Goal: Check status: Check status

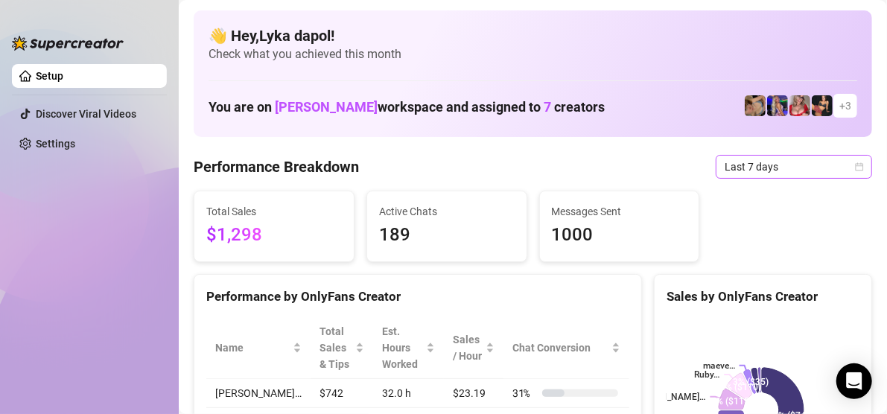
click at [768, 161] on span "Last 7 days" at bounding box center [793, 167] width 138 height 22
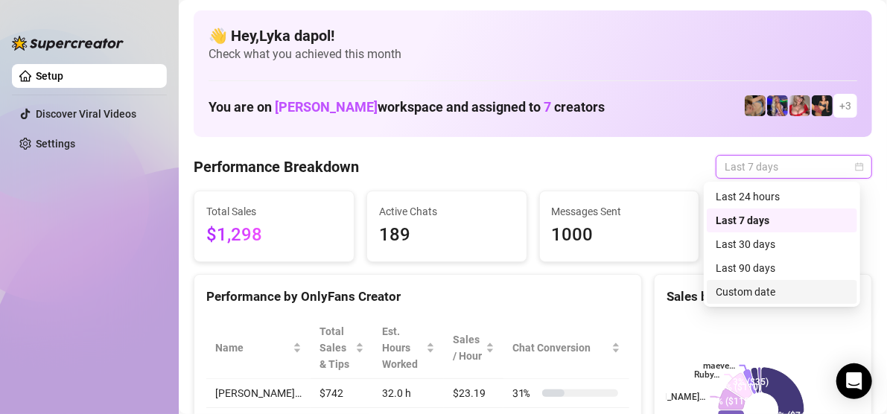
click at [794, 289] on div "Custom date" at bounding box center [781, 292] width 133 height 16
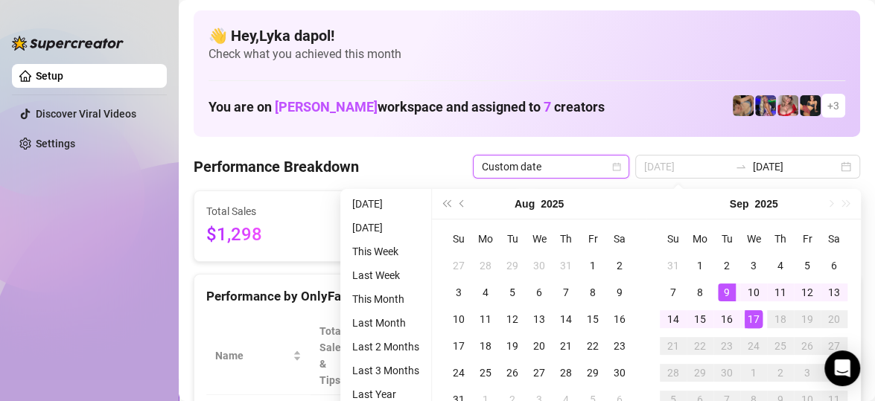
type input "[DATE]"
click at [751, 317] on div "17" at bounding box center [754, 319] width 18 height 18
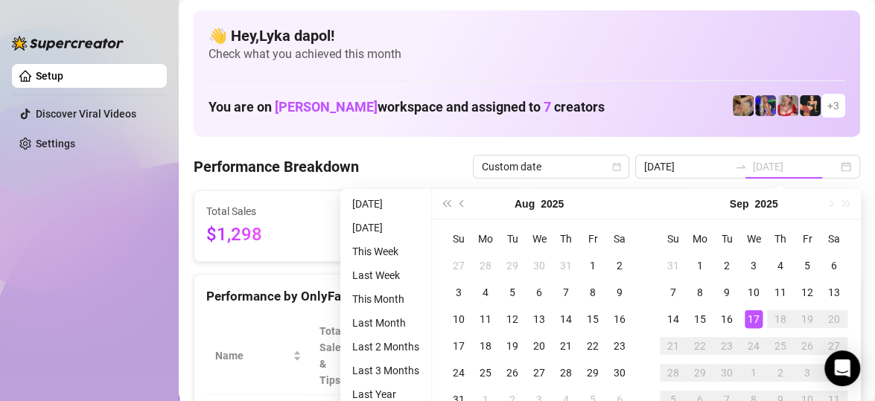
click at [751, 317] on div "17" at bounding box center [754, 319] width 18 height 18
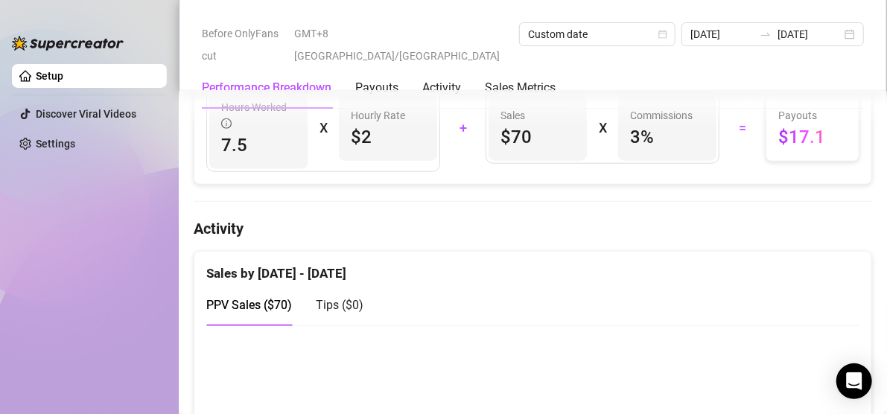
scroll to position [819, 0]
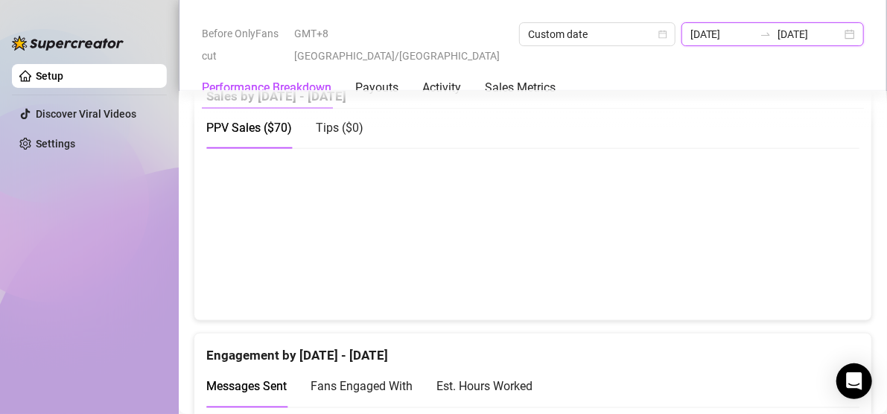
click at [690, 30] on input "[DATE]" at bounding box center [722, 34] width 64 height 16
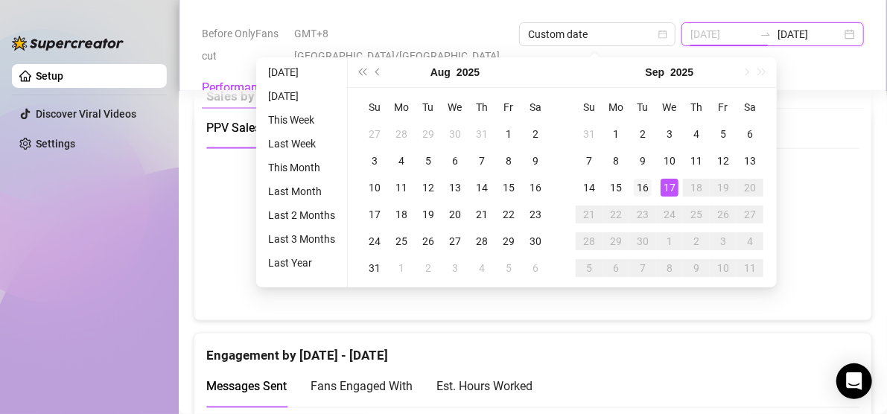
type input "[DATE]"
click at [647, 183] on div "16" at bounding box center [643, 188] width 18 height 18
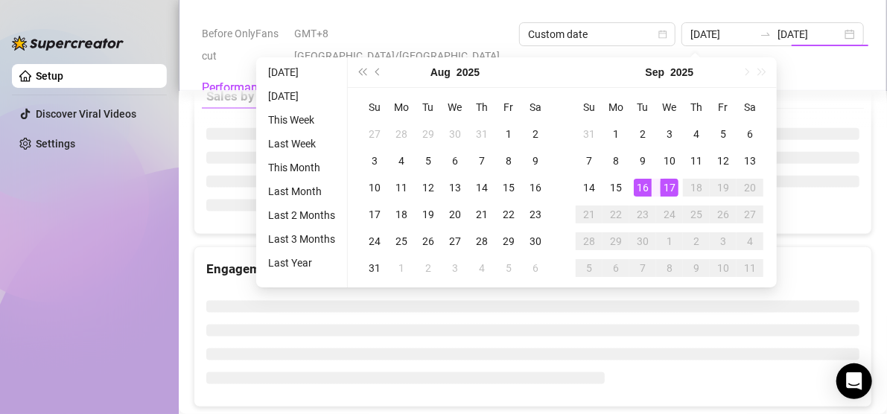
type input "[DATE]"
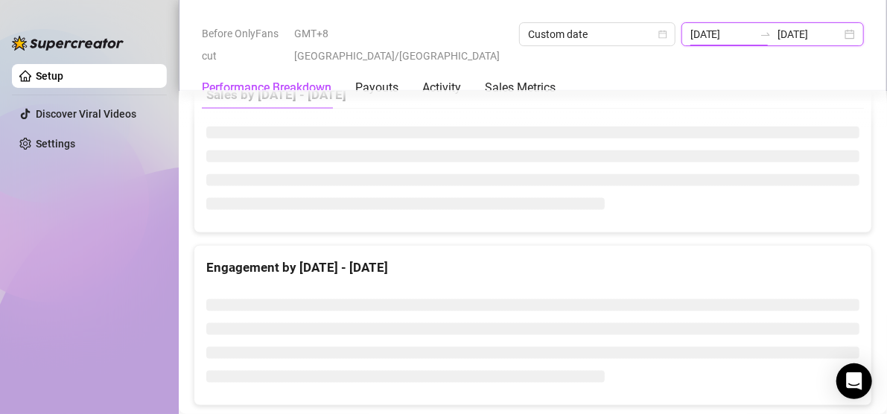
click at [690, 37] on input "[DATE]" at bounding box center [722, 34] width 64 height 16
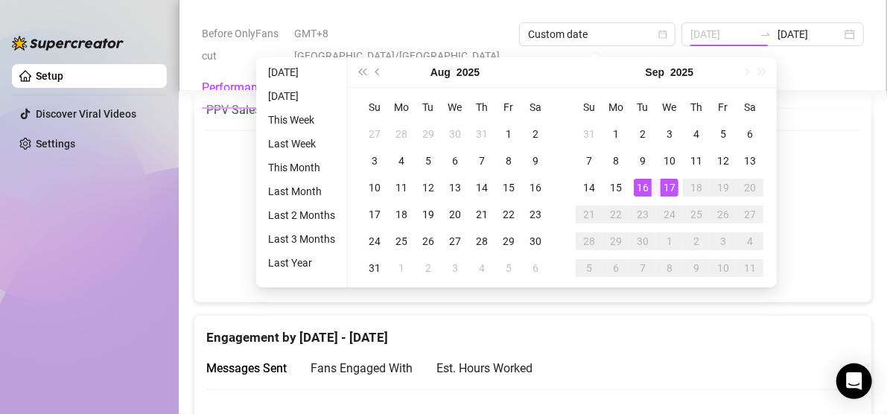
click at [673, 186] on div "17" at bounding box center [669, 188] width 18 height 18
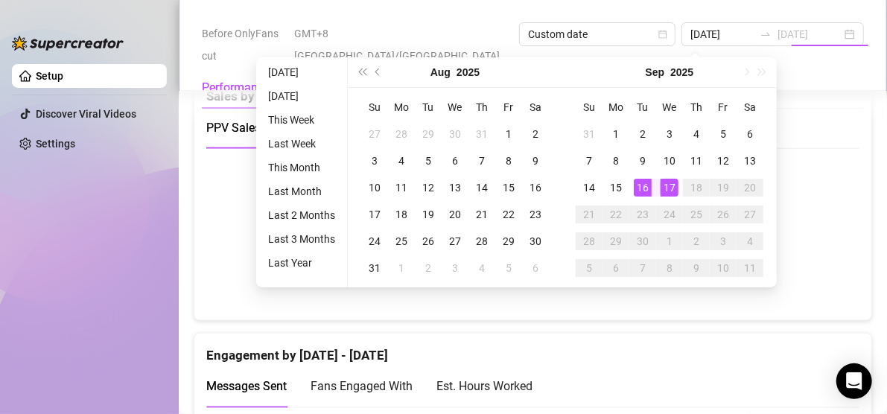
click at [673, 186] on div "17" at bounding box center [669, 188] width 18 height 18
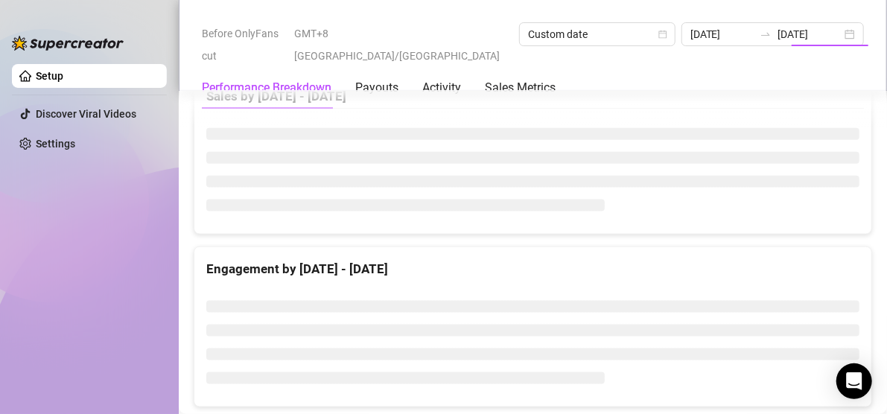
type input "[DATE]"
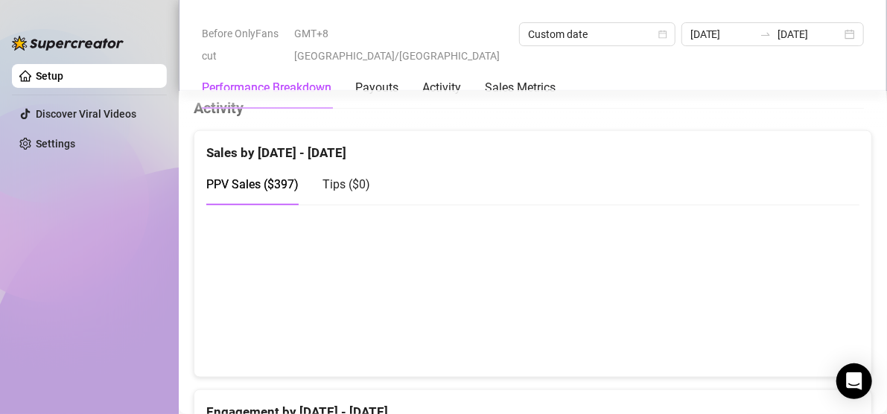
scroll to position [876, 0]
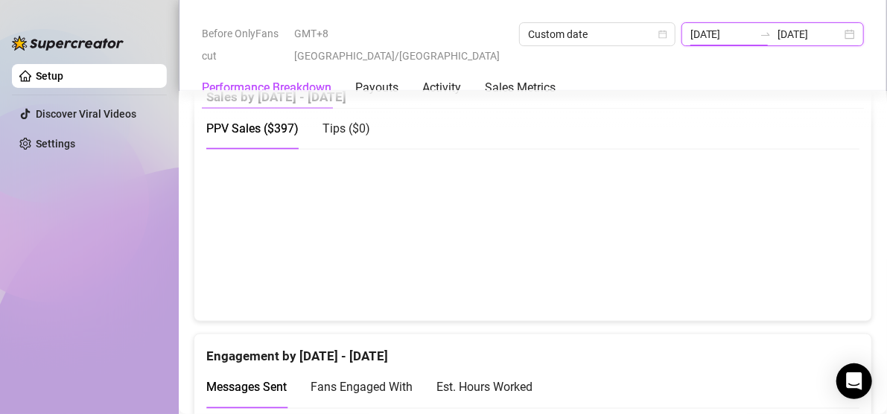
click at [690, 36] on input "[DATE]" at bounding box center [722, 34] width 64 height 16
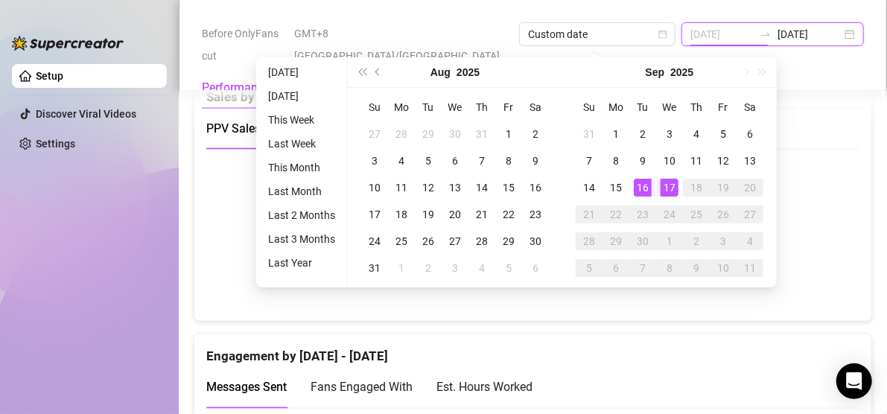
type input "[DATE]"
click at [647, 181] on div "16" at bounding box center [643, 188] width 18 height 18
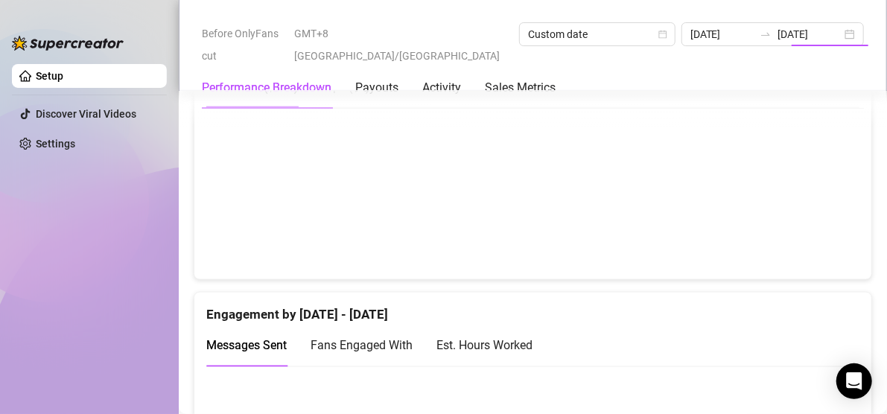
type input "[DATE]"
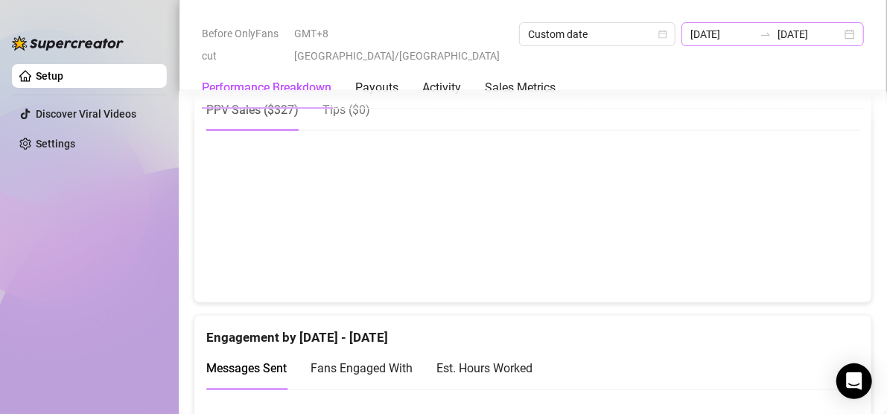
scroll to position [819, 0]
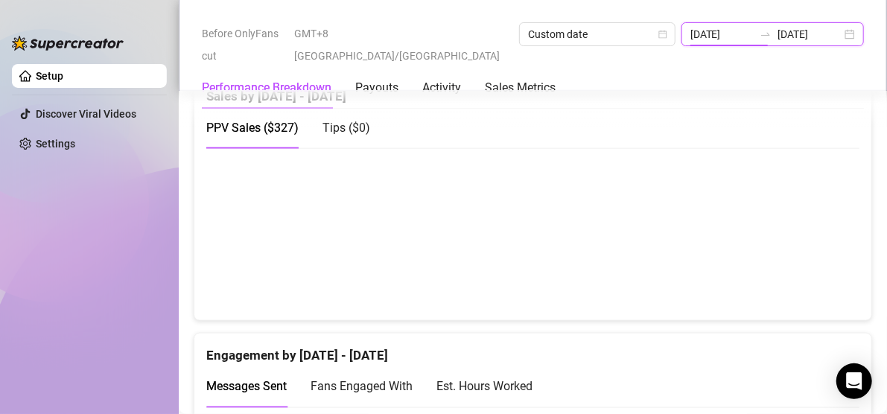
click at [690, 34] on input "[DATE]" at bounding box center [722, 34] width 64 height 16
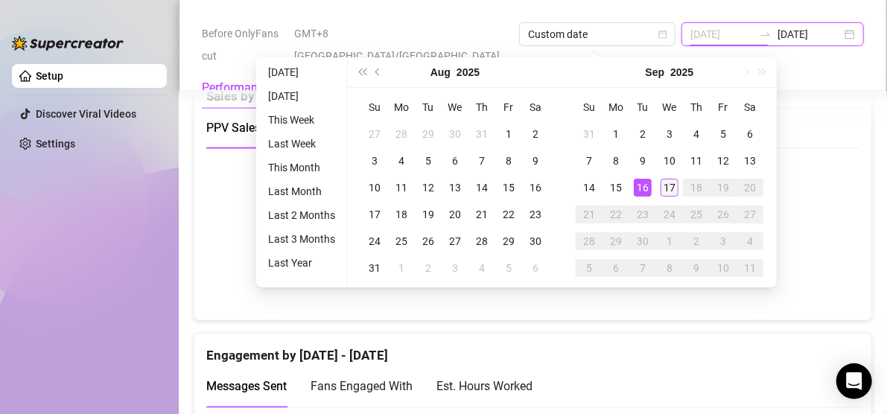
type input "[DATE]"
click at [669, 185] on div "17" at bounding box center [669, 188] width 18 height 18
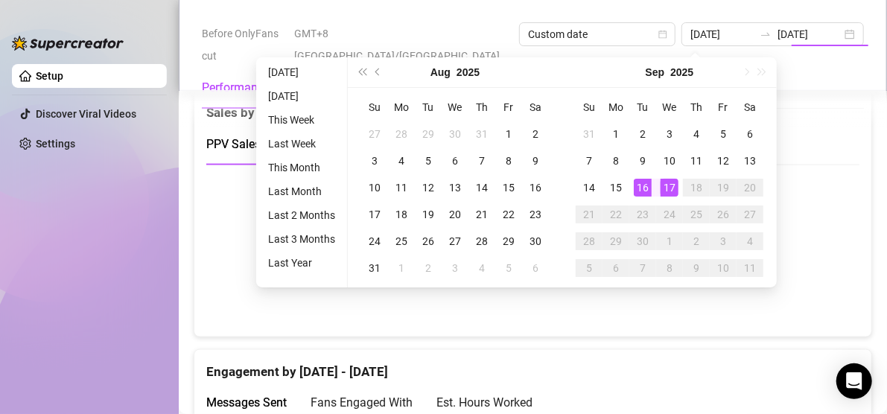
type input "[DATE]"
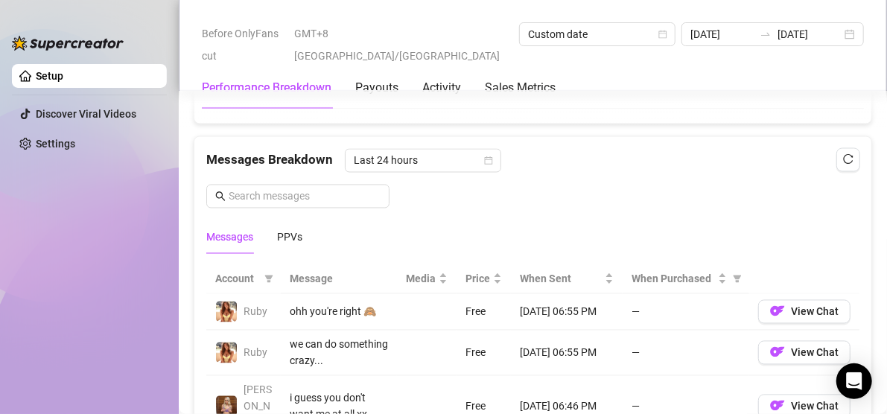
scroll to position [1191, 0]
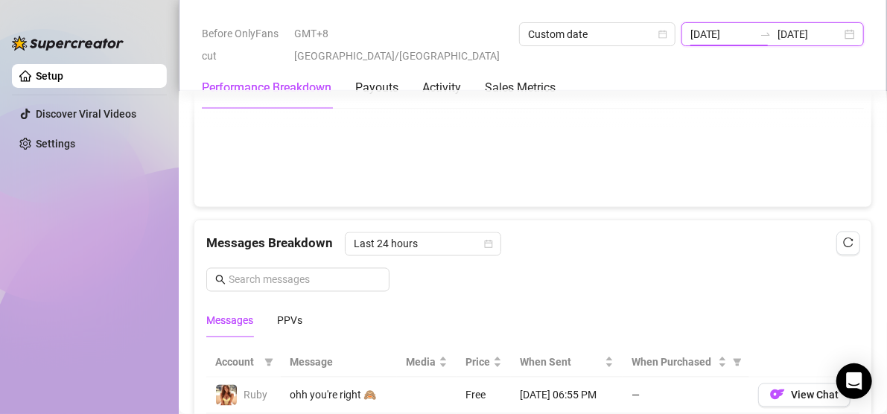
click at [690, 42] on input "[DATE]" at bounding box center [722, 34] width 64 height 16
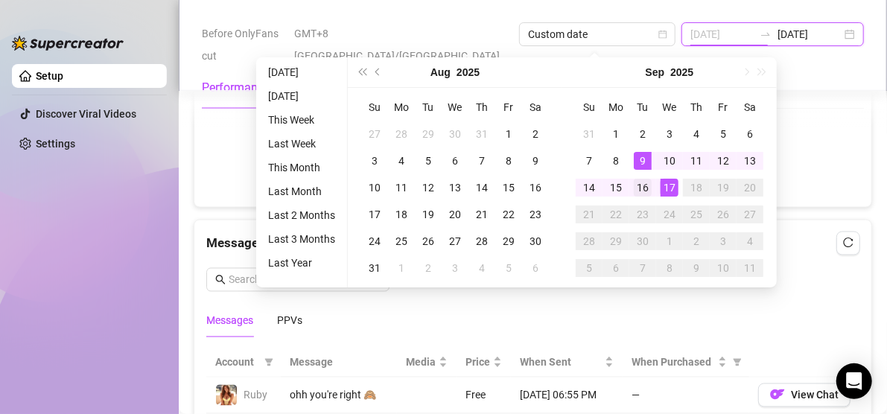
type input "[DATE]"
click at [644, 183] on div "16" at bounding box center [643, 188] width 18 height 18
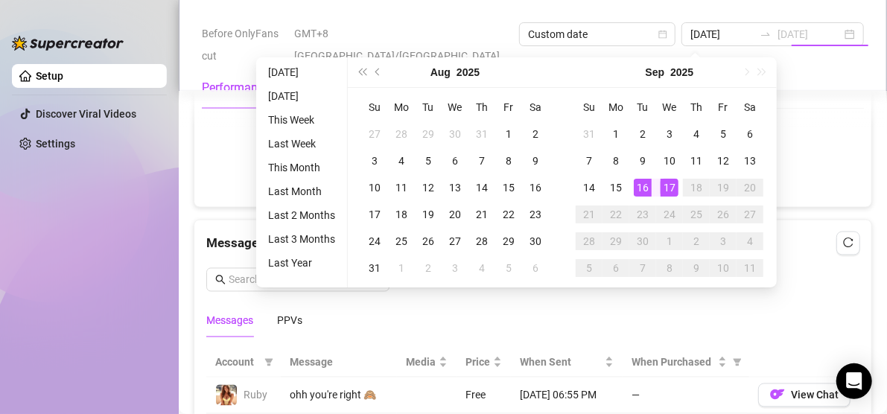
click at [644, 183] on div "16" at bounding box center [643, 188] width 18 height 18
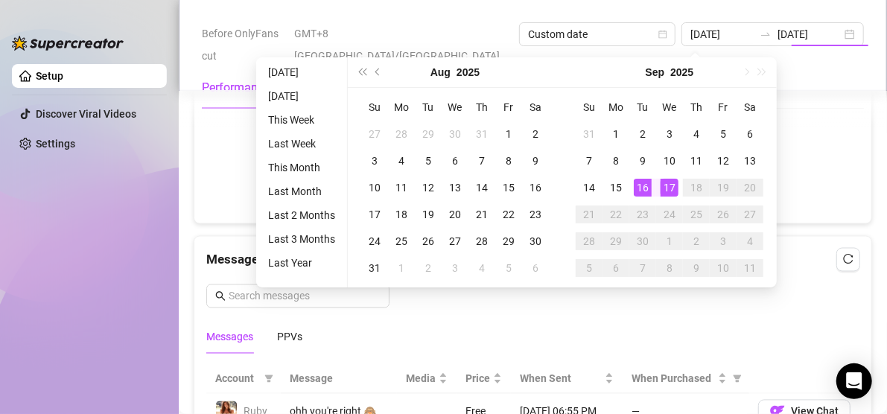
type input "[DATE]"
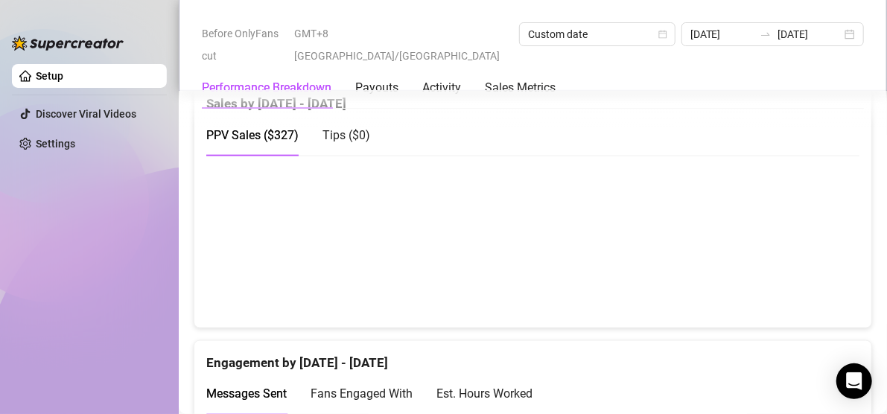
scroll to position [745, 0]
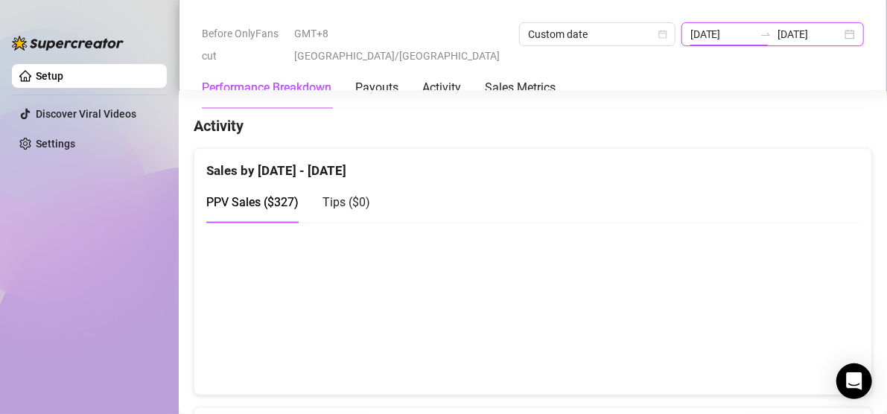
click at [690, 39] on input "[DATE]" at bounding box center [722, 34] width 64 height 16
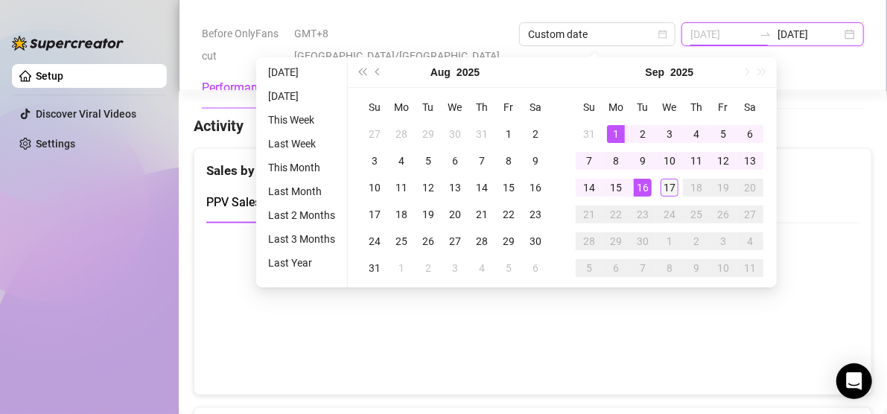
type input "[DATE]"
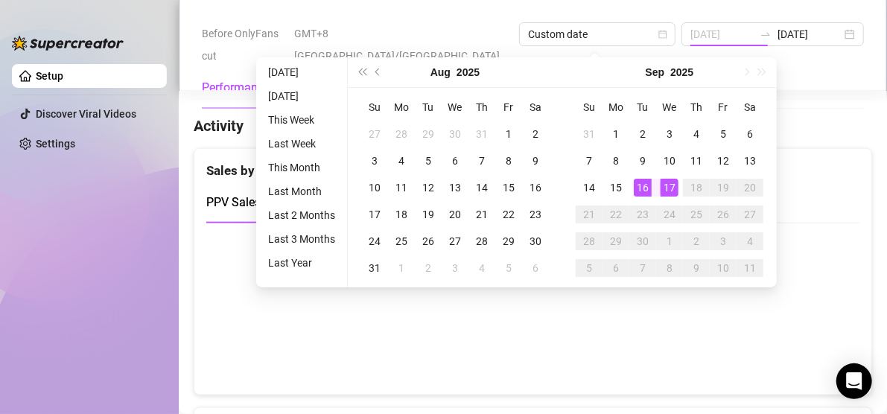
click at [663, 189] on div "17" at bounding box center [669, 188] width 18 height 18
type input "[DATE]"
